Goal: Information Seeking & Learning: Understand process/instructions

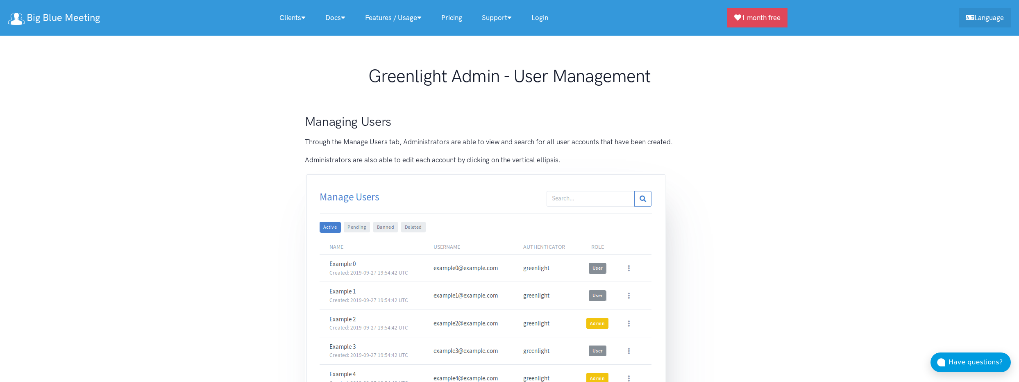
click at [691, 197] on figure at bounding box center [510, 337] width 410 height 330
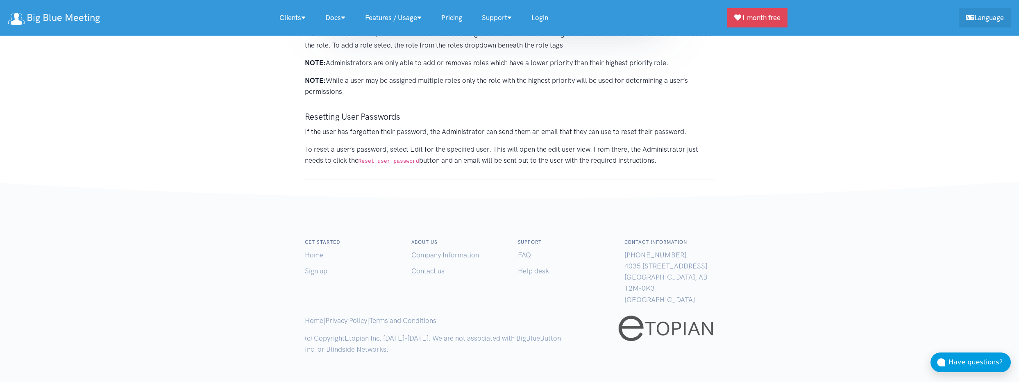
scroll to position [2334, 0]
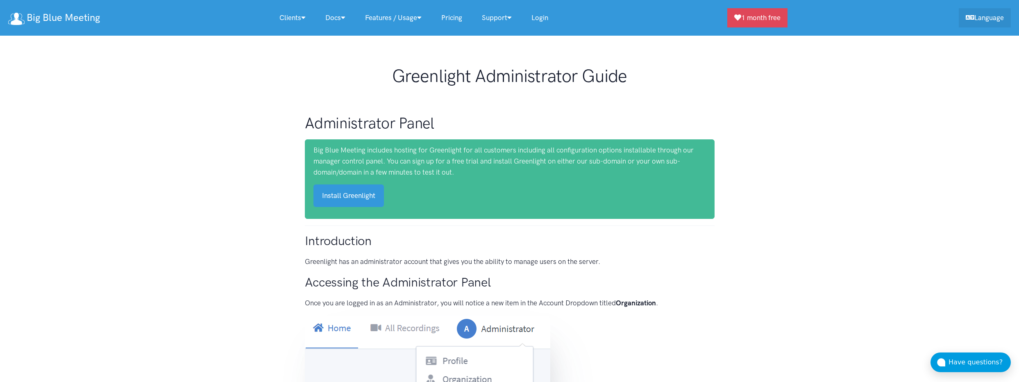
scroll to position [2630, 0]
